Goal: Information Seeking & Learning: Find specific fact

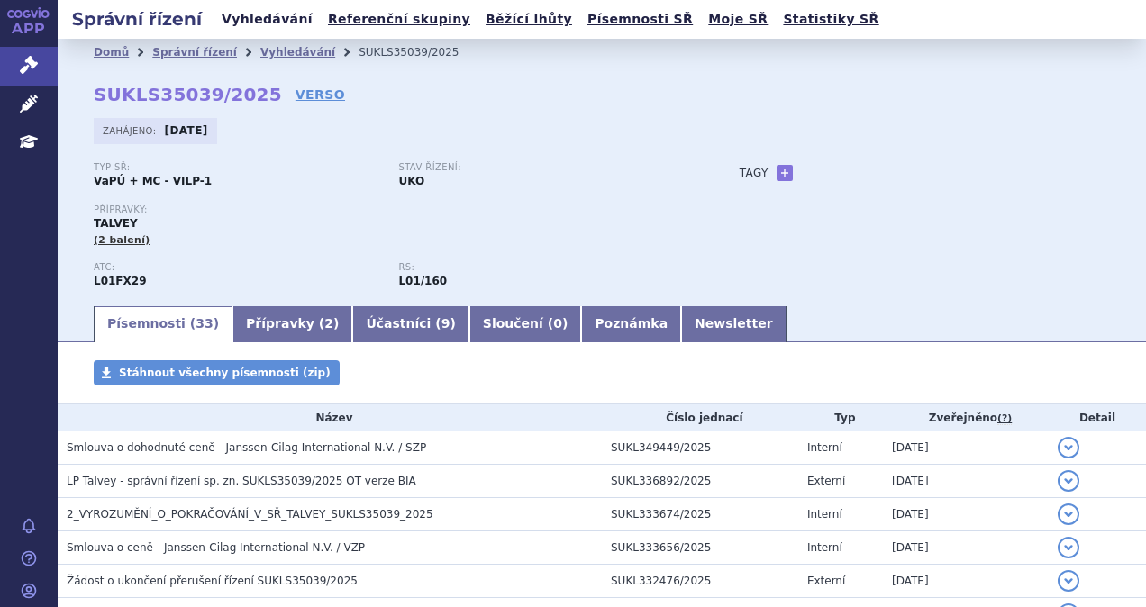
click at [239, 18] on link "Vyhledávání" at bounding box center [267, 19] width 102 height 24
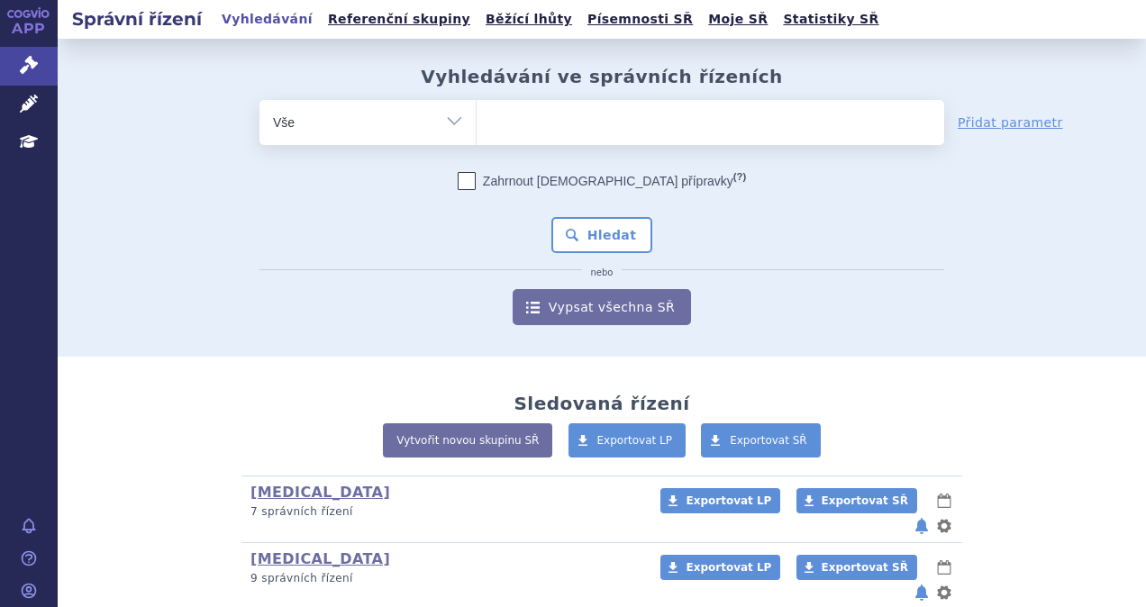
click at [518, 119] on ul at bounding box center [711, 119] width 468 height 38
click at [477, 119] on select at bounding box center [476, 121] width 1 height 45
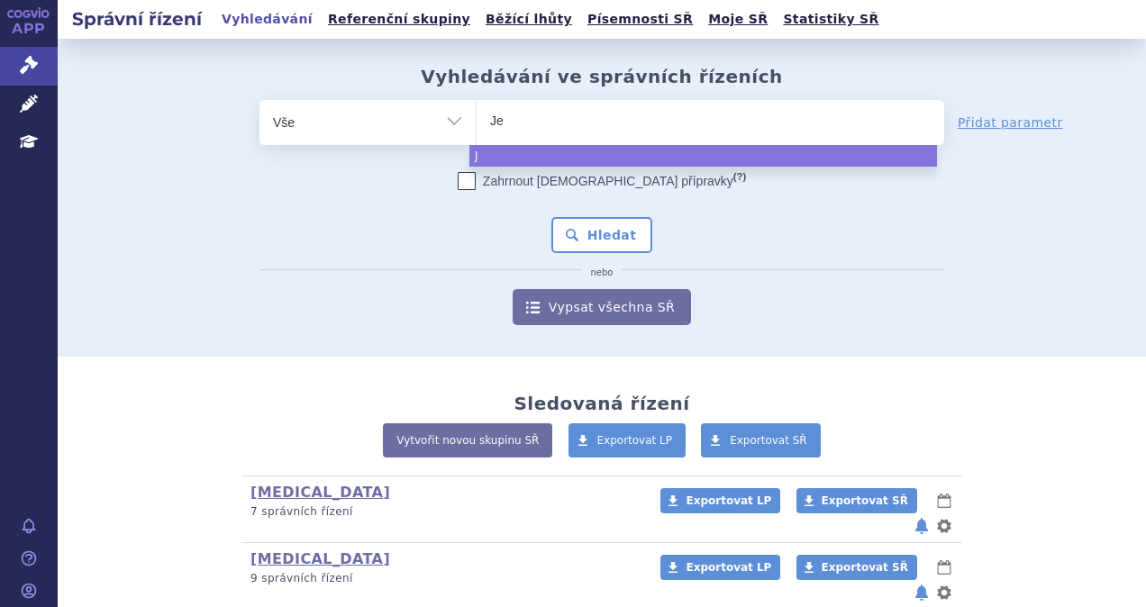
type input "Jem"
type input "Jempe"
type input "Jemperl"
type input "Jemperli"
select select "Jemperli"
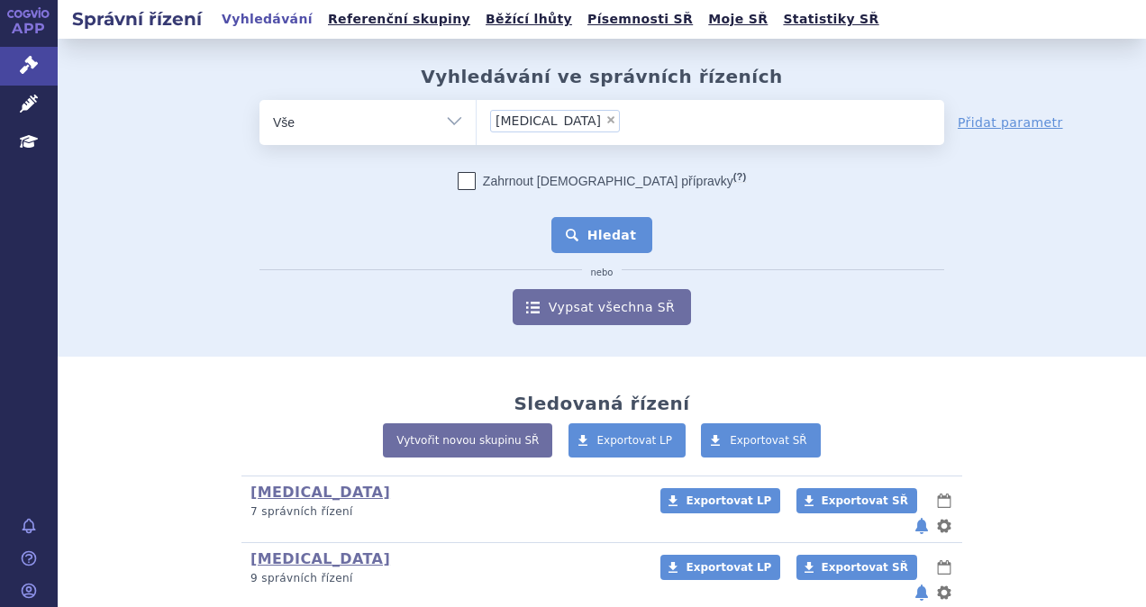
click at [586, 224] on button "Hledat" at bounding box center [603, 235] width 102 height 36
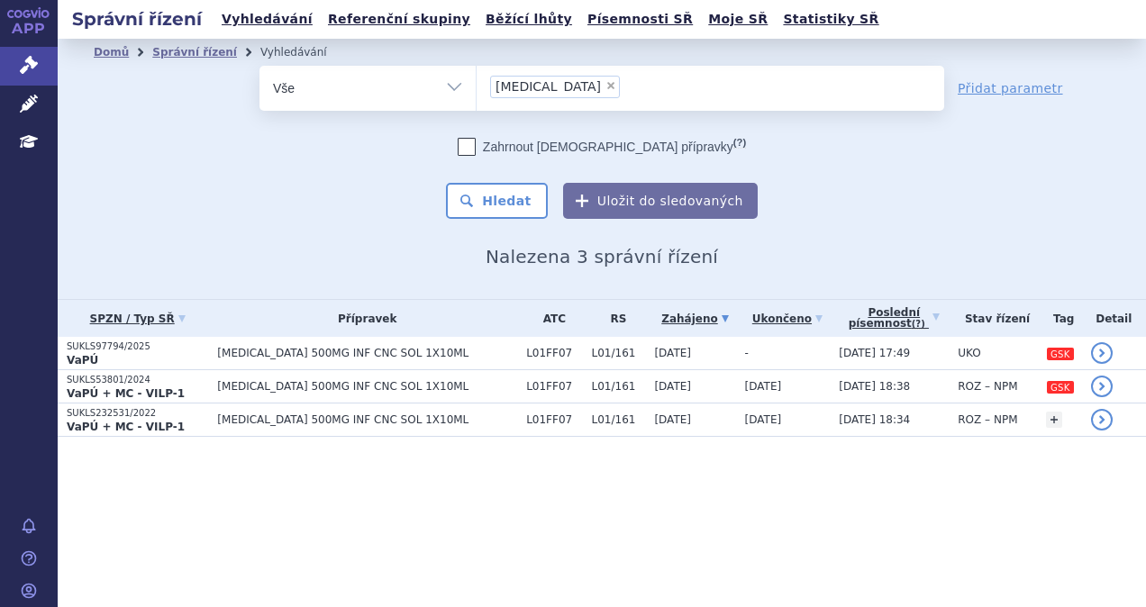
click at [217, 363] on td "[MEDICAL_DATA] 500MG INF CNC SOL 1X10ML" at bounding box center [362, 353] width 309 height 33
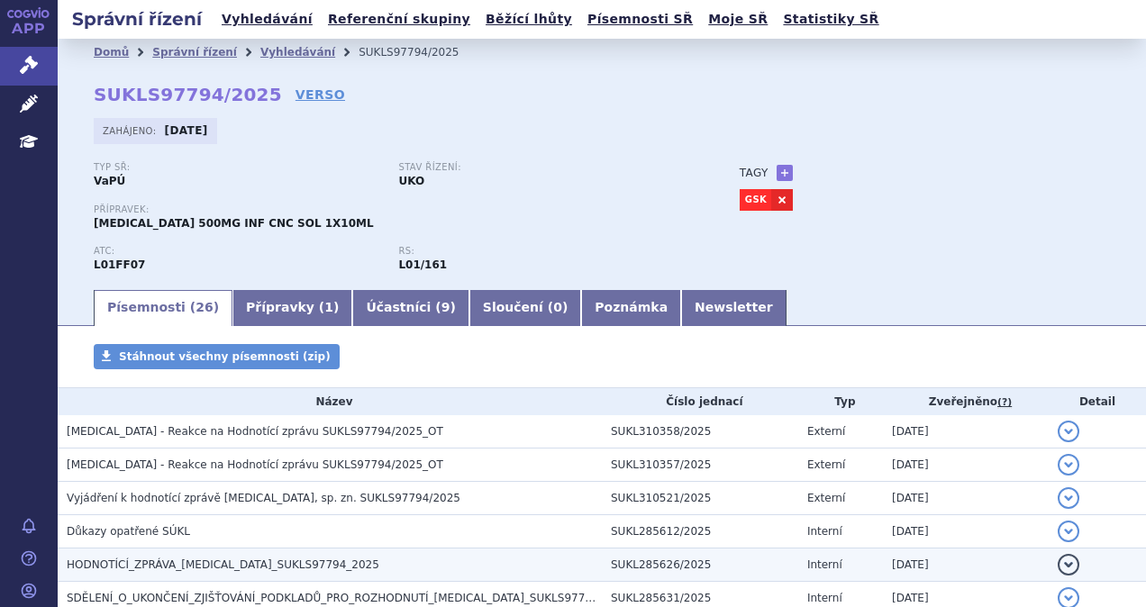
click at [282, 561] on span "HODNOTÍCÍ_ZPRÁVA_[MEDICAL_DATA]_SUKLS97794_2025" at bounding box center [223, 565] width 313 height 13
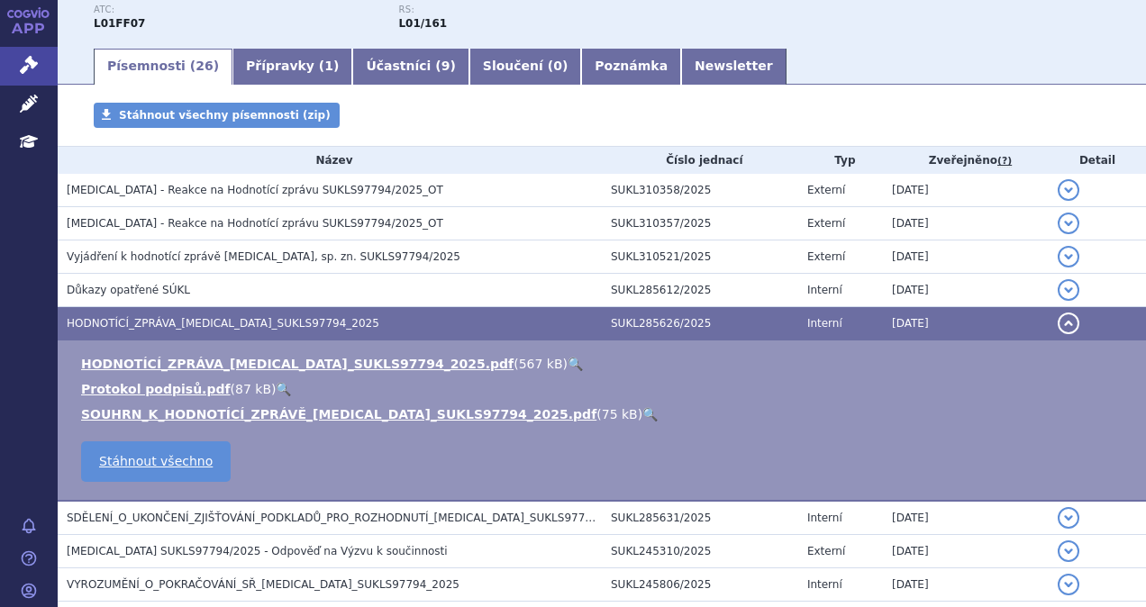
scroll to position [254, 0]
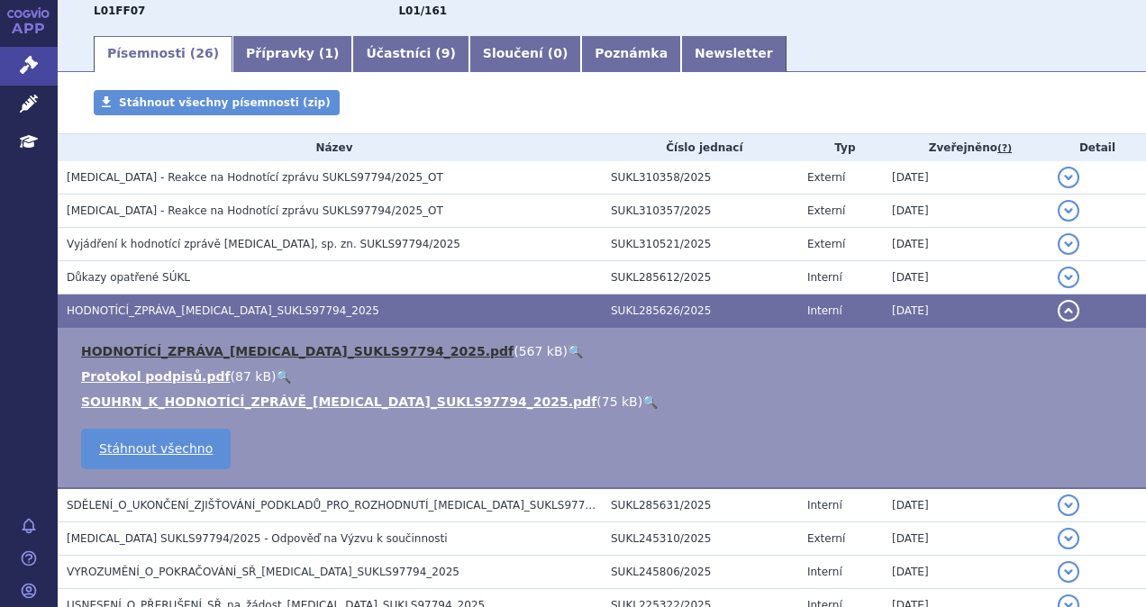
click at [295, 358] on link "HODNOTÍCÍ_ZPRÁVA_[MEDICAL_DATA]_SUKLS97794_2025.pdf" at bounding box center [297, 351] width 433 height 14
